Goal: Task Accomplishment & Management: Complete application form

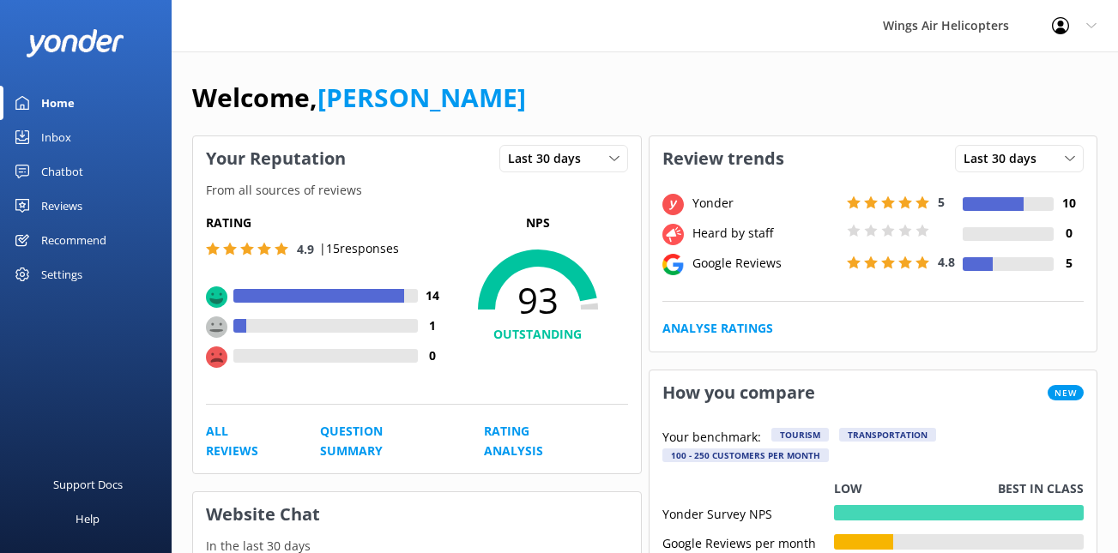
click at [77, 194] on div "Reviews" at bounding box center [61, 206] width 41 height 34
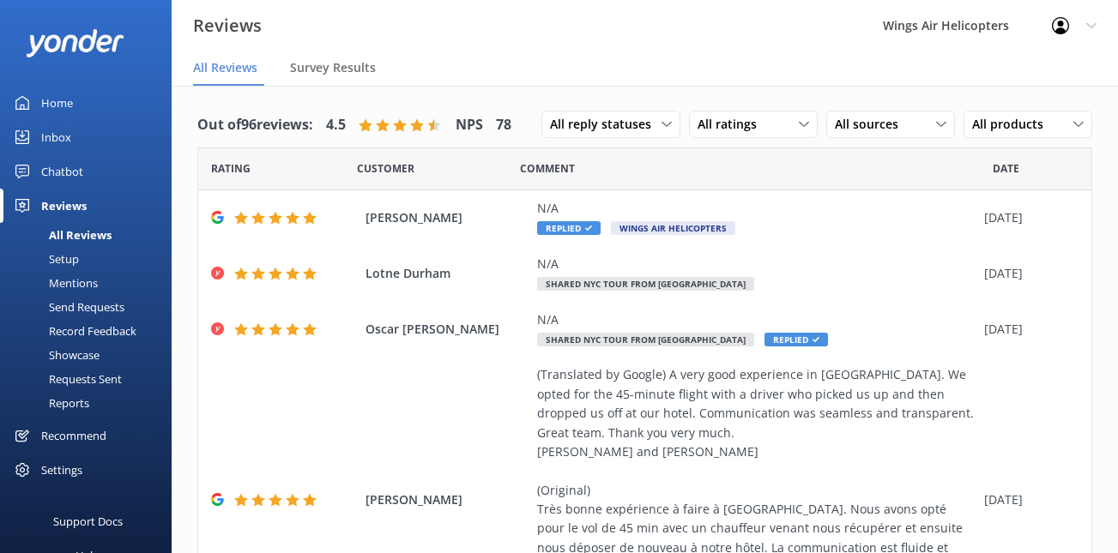
click at [70, 380] on div "Requests Sent" at bounding box center [66, 379] width 112 height 24
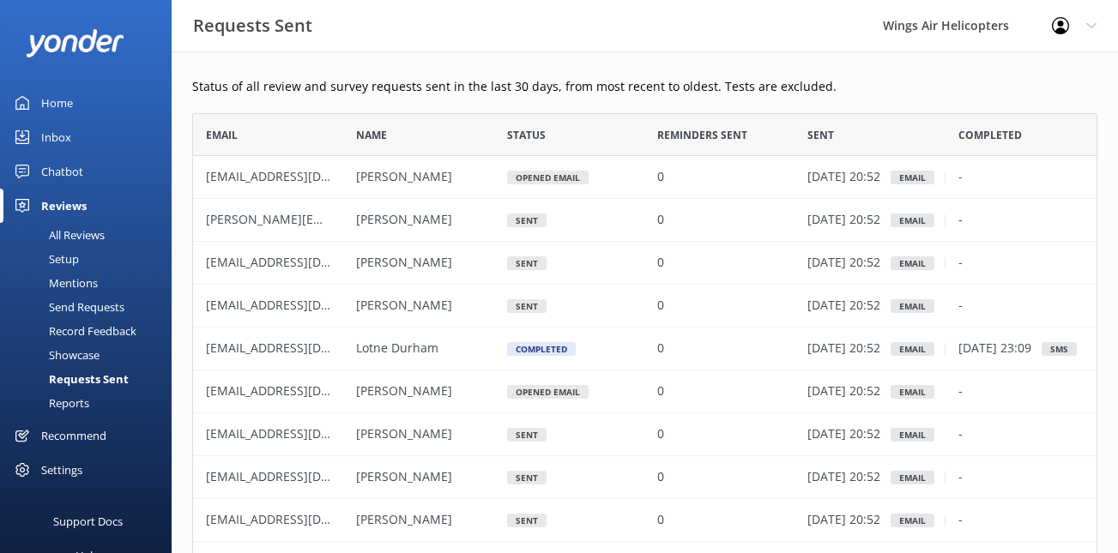
click at [88, 295] on div "Send Requests" at bounding box center [67, 307] width 114 height 24
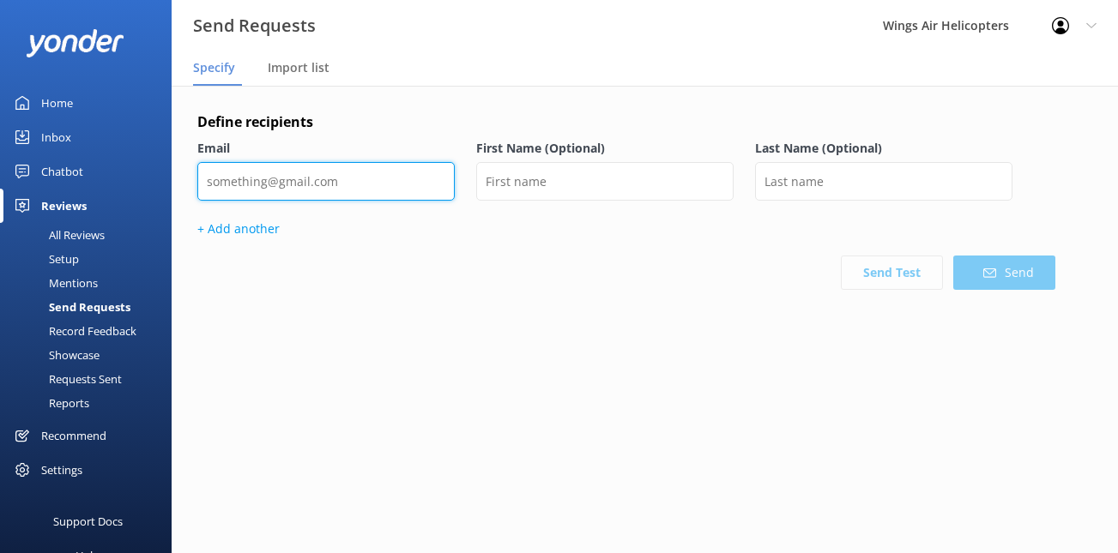
click at [277, 180] on input "email" at bounding box center [325, 181] width 257 height 39
paste input "[EMAIL_ADDRESS][DOMAIN_NAME]"
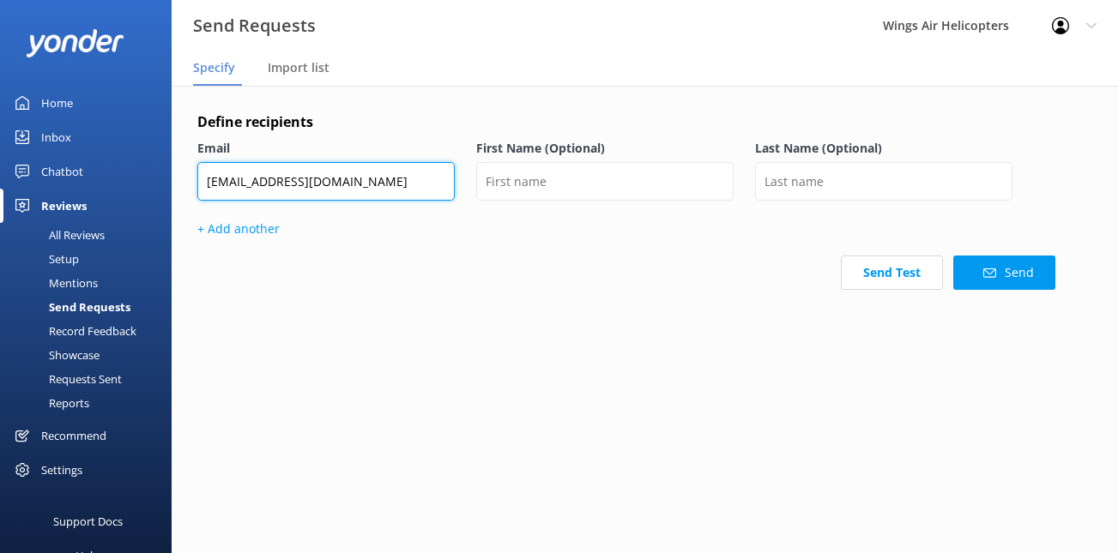
type input "[EMAIL_ADDRESS][DOMAIN_NAME]"
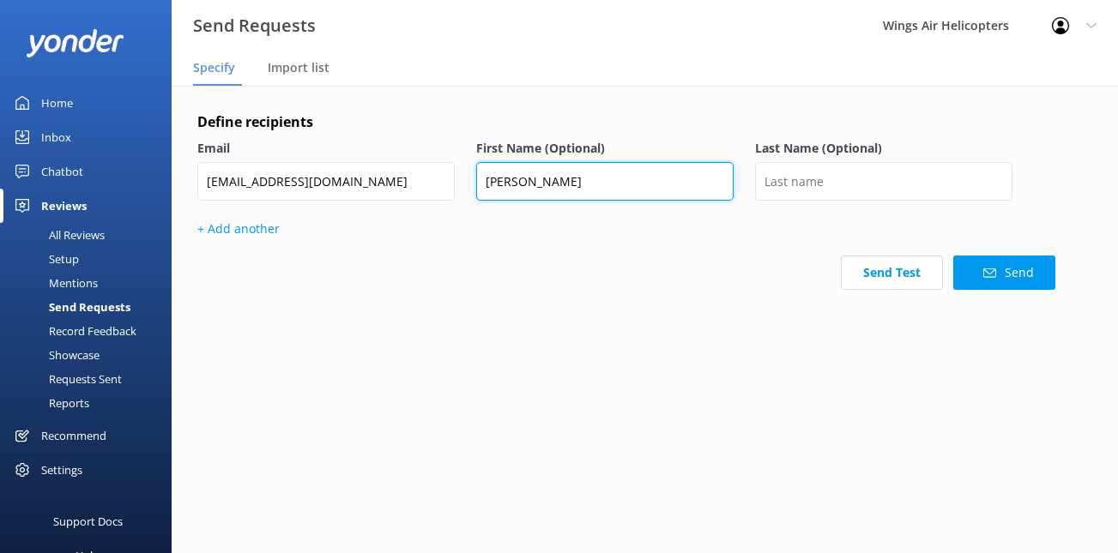
type input "[PERSON_NAME]"
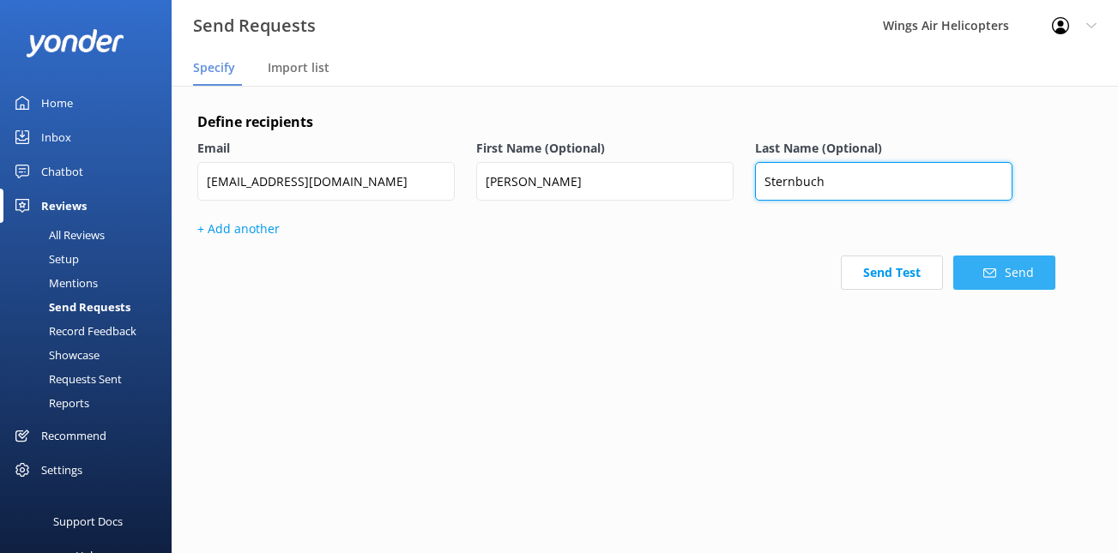
type input "Sternbuch"
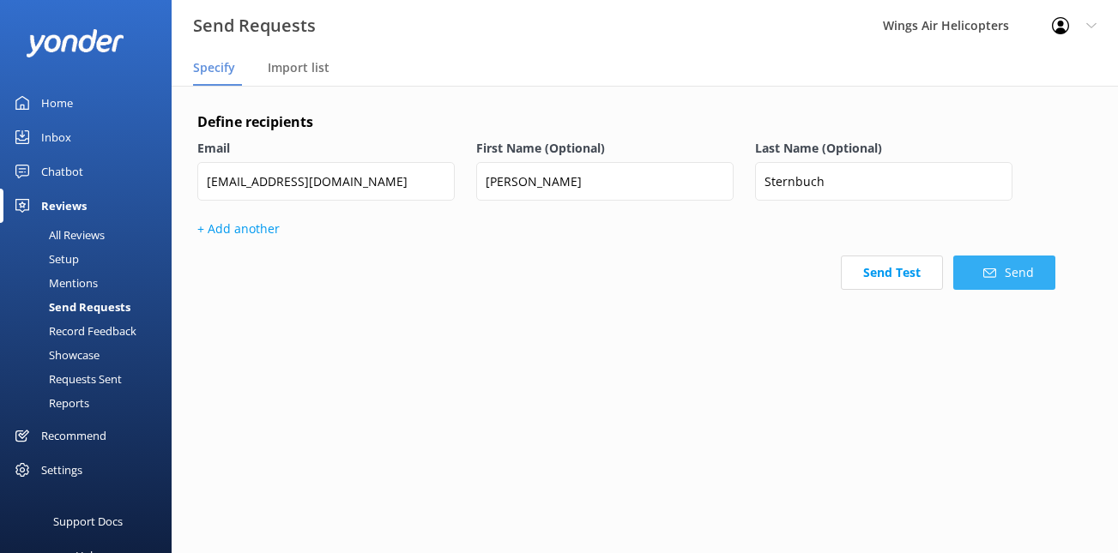
click at [965, 271] on button "Send" at bounding box center [1004, 273] width 102 height 34
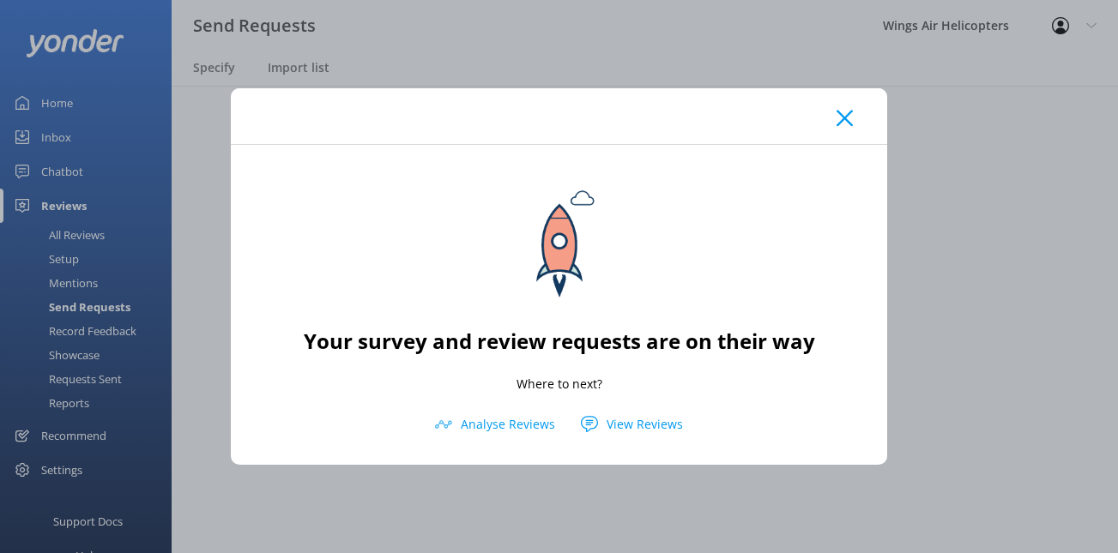
click at [843, 119] on use at bounding box center [845, 118] width 16 height 16
